Goal: Find specific page/section: Find specific page/section

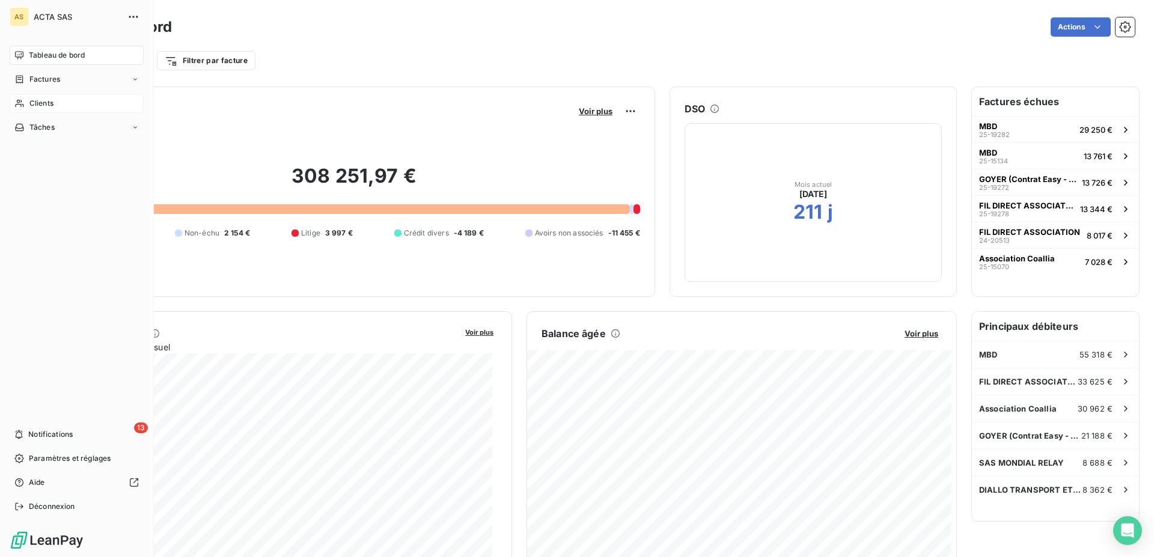
click at [23, 107] on icon at bounding box center [19, 104] width 10 height 10
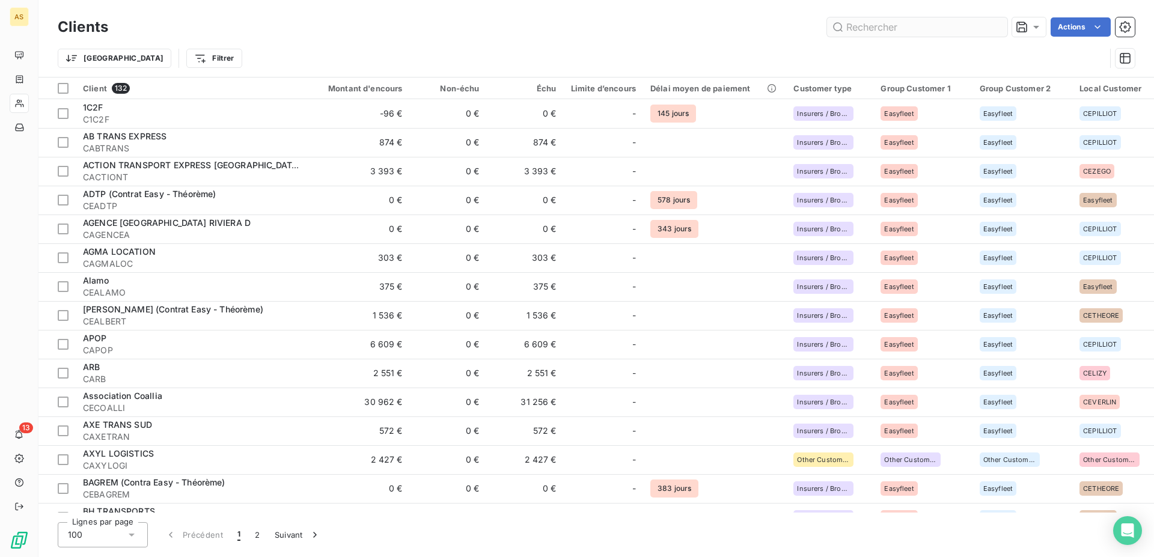
type input "n"
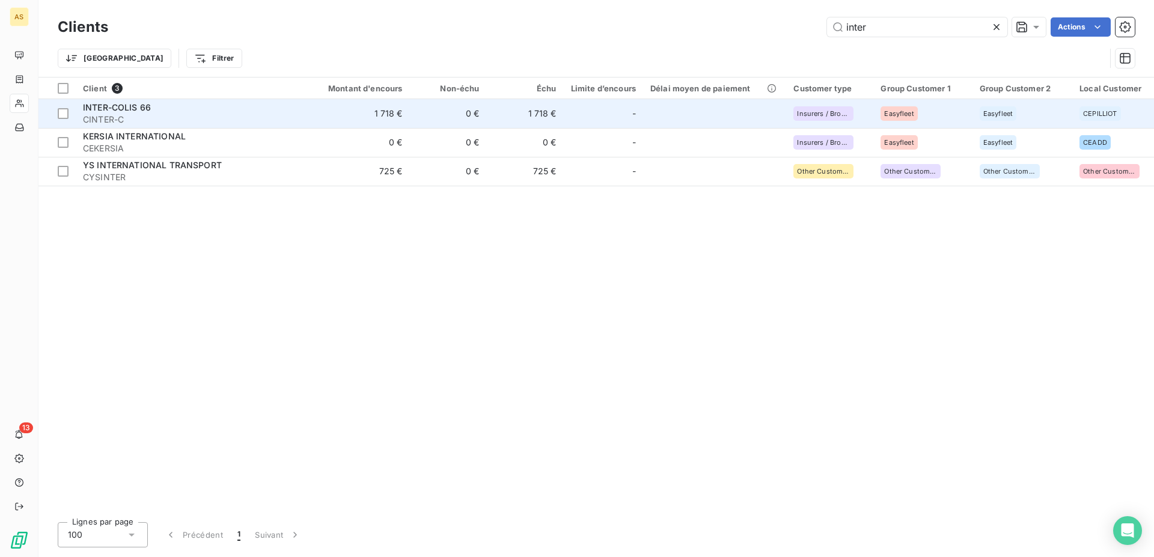
type input "inter"
click at [132, 109] on span "INTER-COLIS 66" at bounding box center [117, 107] width 68 height 10
